Goal: Obtain resource: Download file/media

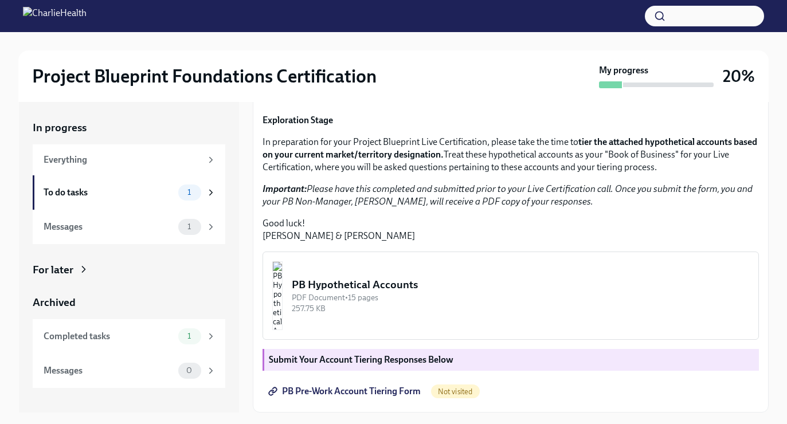
scroll to position [21, 0]
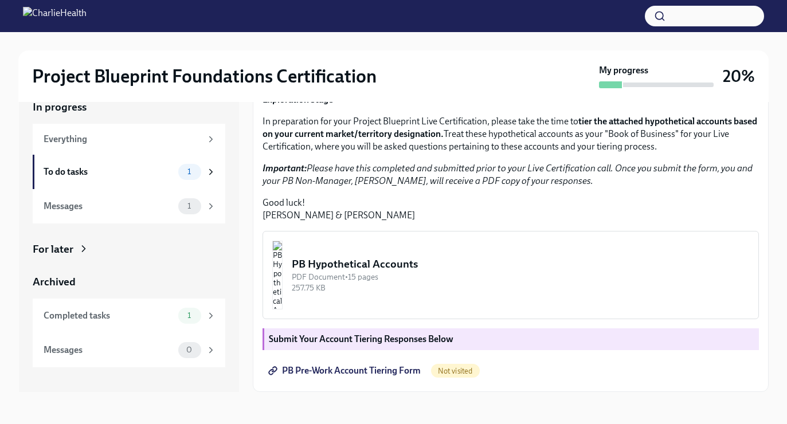
click at [283, 292] on img "button" at bounding box center [277, 275] width 10 height 69
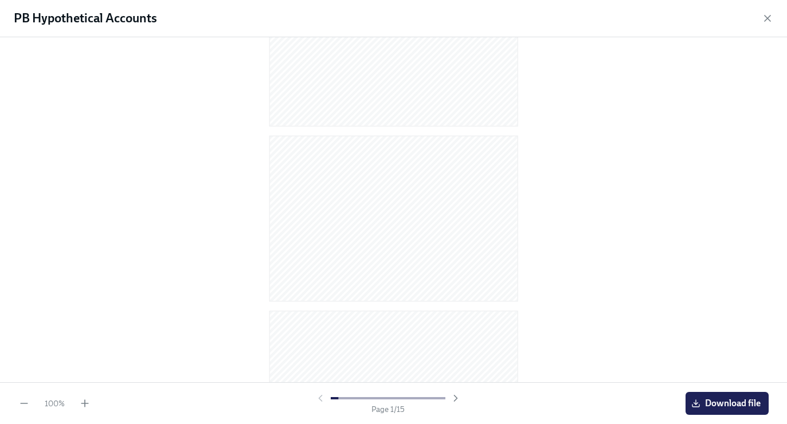
scroll to position [119, 0]
click at [736, 261] on div at bounding box center [393, 209] width 787 height 345
click at [723, 400] on span "Download file" at bounding box center [727, 403] width 67 height 11
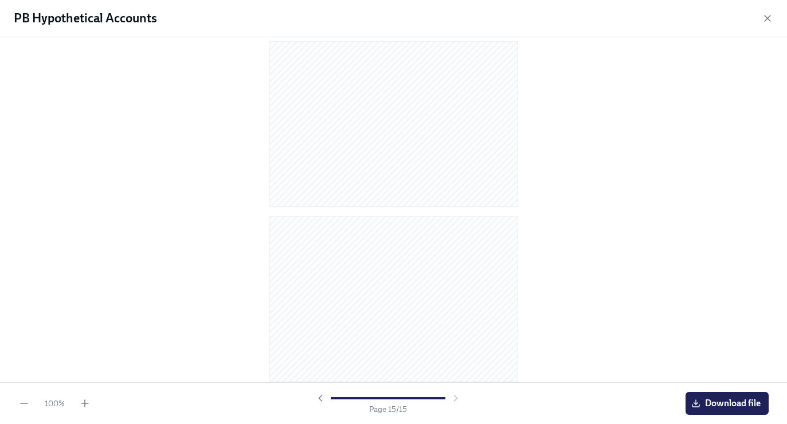
click at [456, 399] on div at bounding box center [388, 398] width 147 height 11
click at [764, 21] on icon "button" at bounding box center [767, 18] width 11 height 11
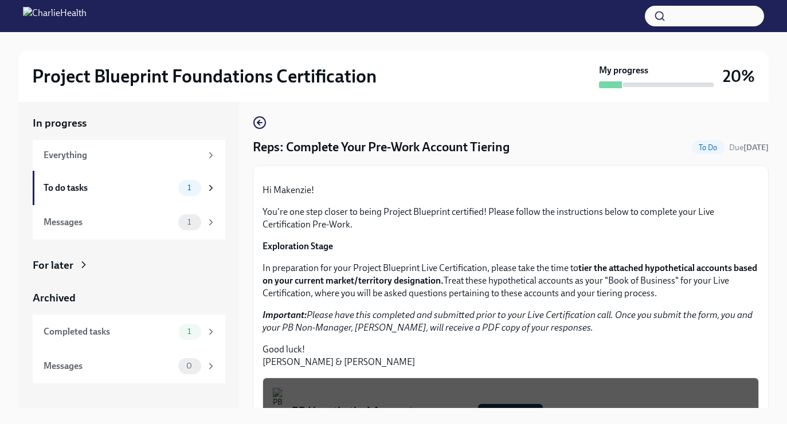
scroll to position [2, 0]
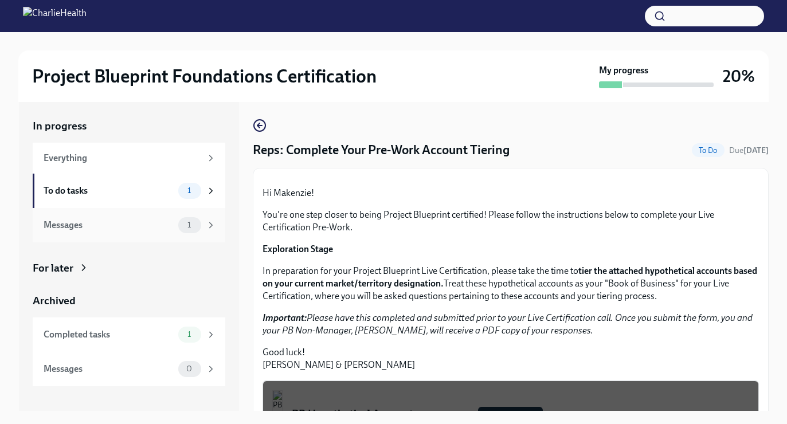
click at [121, 229] on div "Messages" at bounding box center [109, 225] width 130 height 13
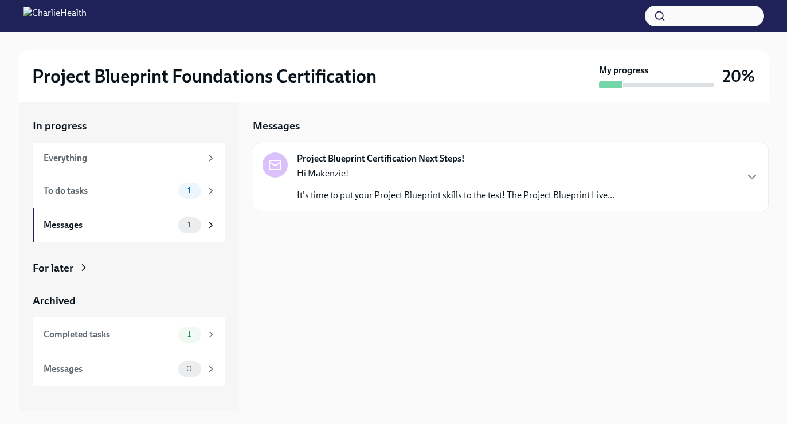
click at [330, 190] on p "It's time to put your Project Blueprint skills to the test! The Project Bluepri…" at bounding box center [456, 195] width 318 height 13
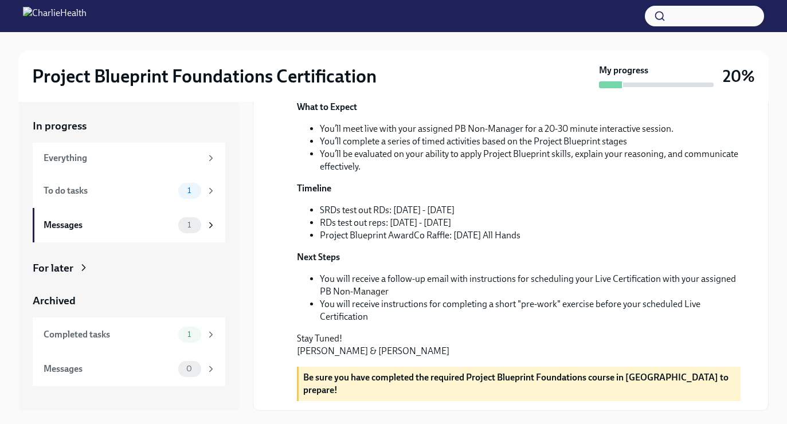
scroll to position [287, 0]
click at [672, 11] on button "button" at bounding box center [704, 16] width 119 height 21
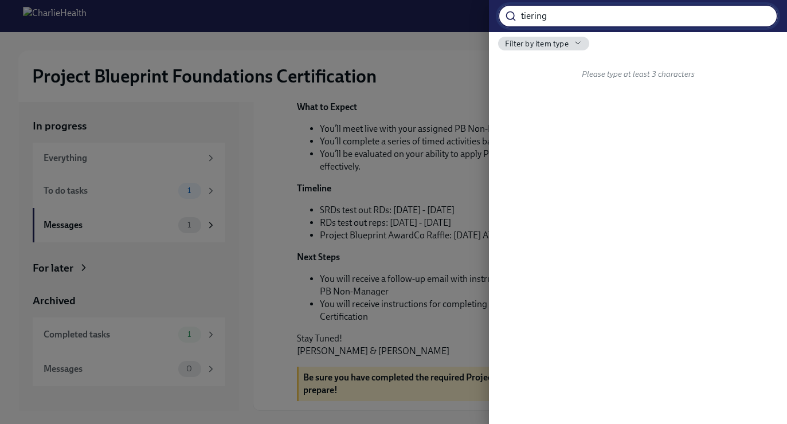
type input "tiering"
